Goal: Task Accomplishment & Management: Manage account settings

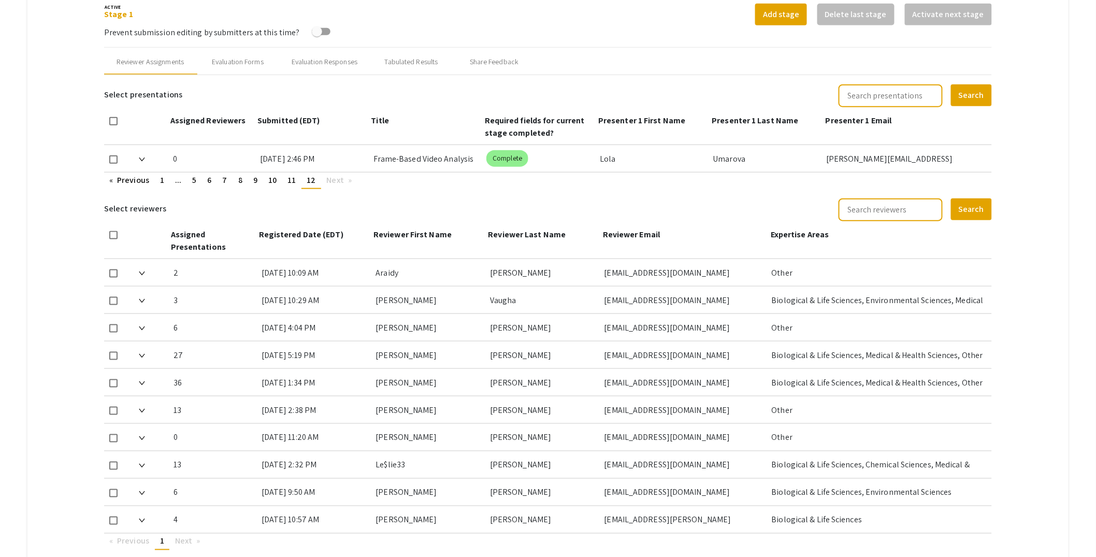
click at [1036, 190] on mat-tab-group "Abstract Management Submissions Abstract Booklet Helpful articles Abstract Mana…" at bounding box center [547, 166] width 1041 height 859
click at [293, 178] on span "11" at bounding box center [291, 180] width 8 height 11
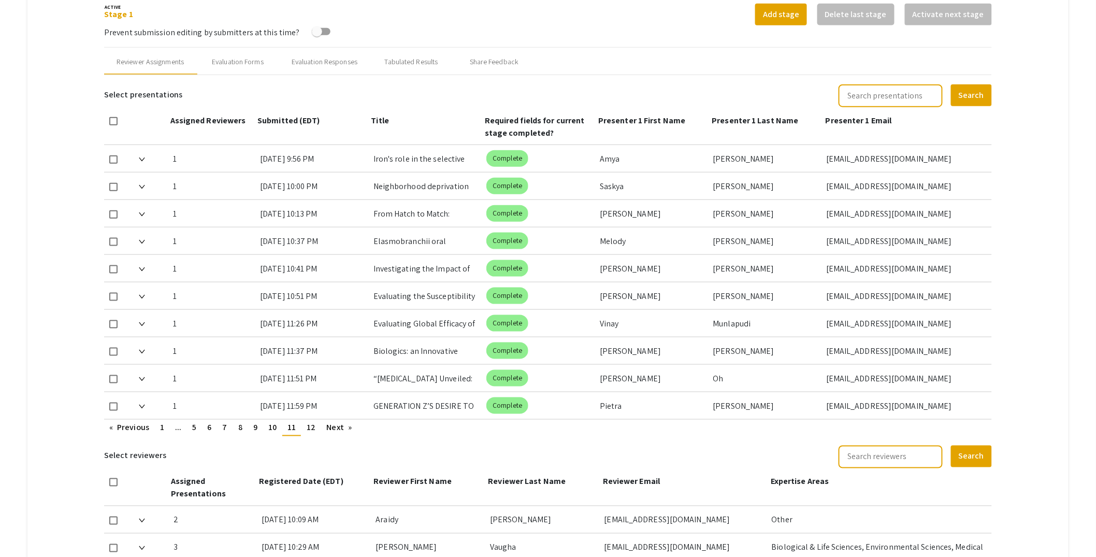
click at [438, 405] on div "GENERATION Z’S DESIRE TO HAVE KIDS: A CORRELATIONAL STUDY EXPLORING THE RELATIO…" at bounding box center [425, 405] width 105 height 27
click at [303, 408] on div "[DATE] 11:59 PM" at bounding box center [312, 405] width 105 height 27
click at [433, 404] on div "GENERATION Z’S DESIRE TO HAVE KIDS: A CORRELATIONAL STUDY EXPLORING THE RELATIO…" at bounding box center [425, 405] width 105 height 27
click at [449, 403] on div "GENERATION Z’S DESIRE TO HAVE KIDS: A CORRELATIONAL STUDY EXPLORING THE RELATIO…" at bounding box center [425, 405] width 105 height 27
click at [488, 404] on div "1 [DATE] 11:59 PM GENERATION Z’S DESIRE TO HAVE KIDS: A CORRELATIONAL STUDY EXP…" at bounding box center [548, 405] width 888 height 27
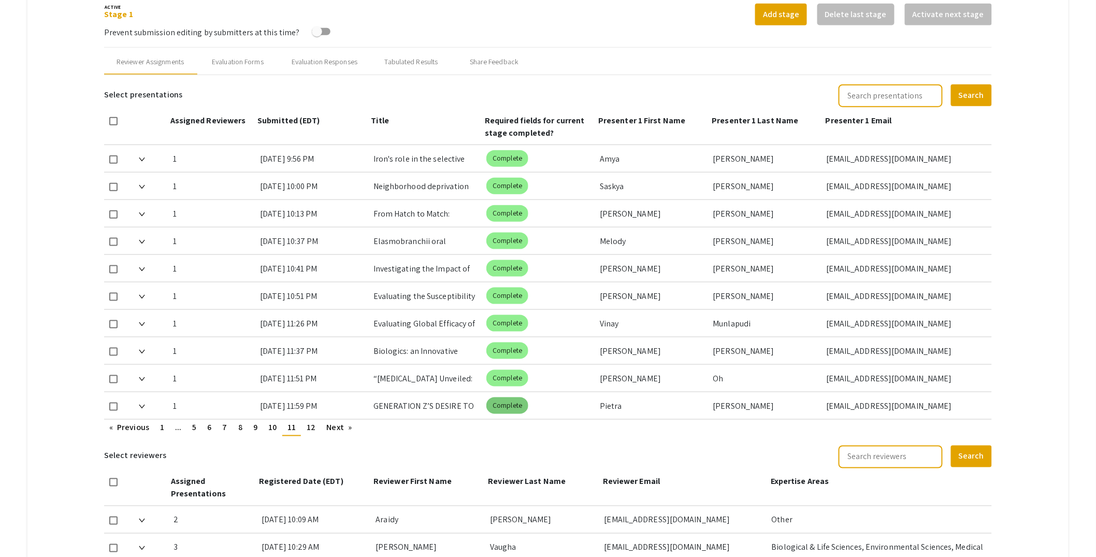
click at [511, 404] on mat-chip "Complete" at bounding box center [507, 405] width 42 height 17
click at [1050, 306] on mat-tab-group "Abstract Management Submissions Abstract Booklet Helpful articles Abstract Mana…" at bounding box center [547, 290] width 1041 height 1106
